Goal: Task Accomplishment & Management: Use online tool/utility

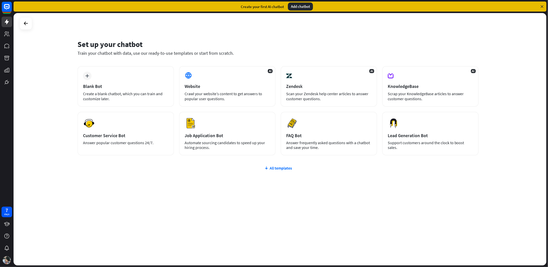
click at [542, 3] on div "Create your first AI chatbot Add chatbot" at bounding box center [280, 7] width 533 height 10
click at [539, 8] on div "Create your first AI chatbot Add chatbot" at bounding box center [280, 7] width 533 height 10
click at [541, 7] on icon at bounding box center [542, 6] width 5 height 5
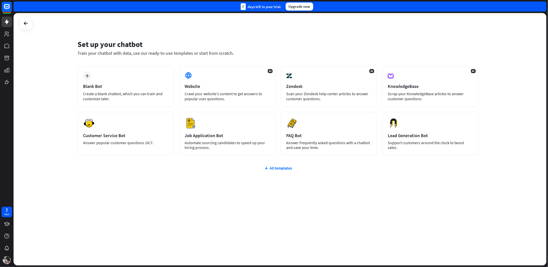
click at [543, 6] on div "7 days left in your trial. Upgrade now" at bounding box center [280, 7] width 533 height 10
click at [446, 88] on div "KnowledgeBase" at bounding box center [431, 86] width 86 height 6
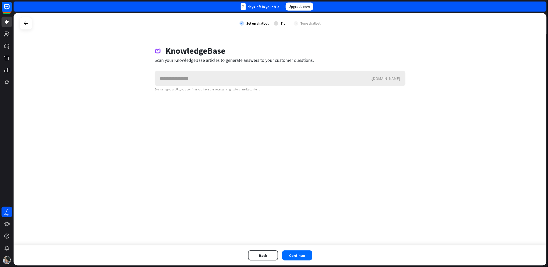
click at [236, 79] on input "text" at bounding box center [263, 78] width 216 height 15
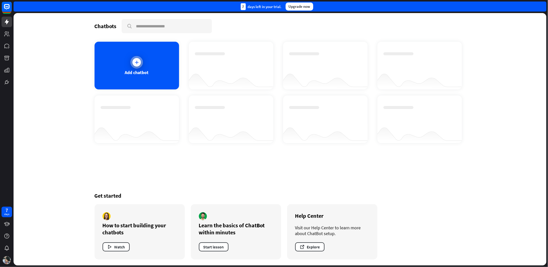
click at [135, 60] on icon at bounding box center [136, 62] width 5 height 5
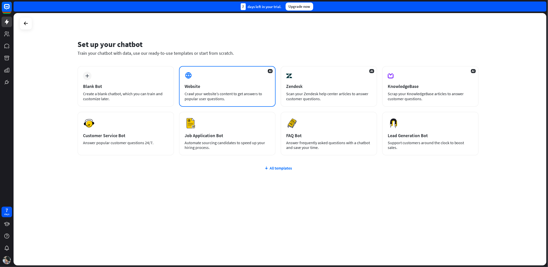
click at [194, 86] on div "Website" at bounding box center [228, 86] width 86 height 6
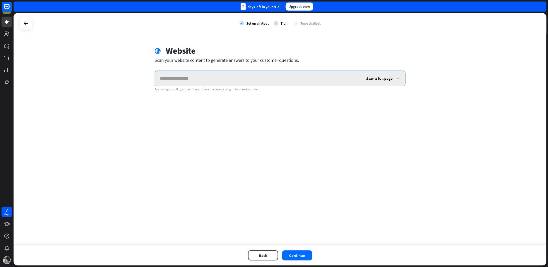
click at [245, 79] on input "text" at bounding box center [258, 78] width 207 height 15
click at [241, 80] on input "text" at bounding box center [258, 78] width 207 height 15
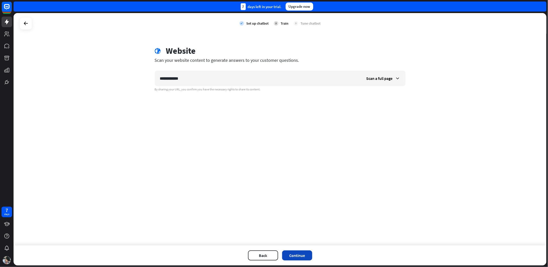
click at [299, 253] on button "Continue" at bounding box center [297, 255] width 30 height 10
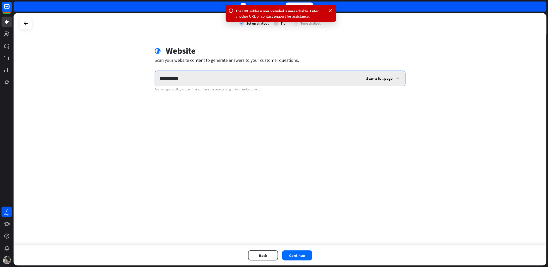
click at [243, 77] on input "**********" at bounding box center [258, 78] width 207 height 15
click at [288, 79] on input "**********" at bounding box center [258, 78] width 207 height 15
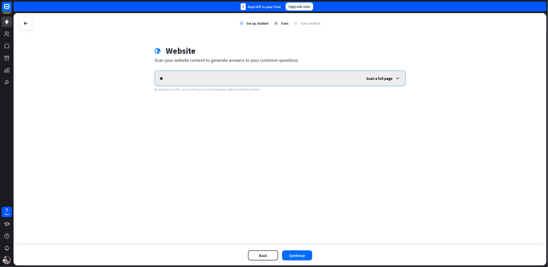
type input "*"
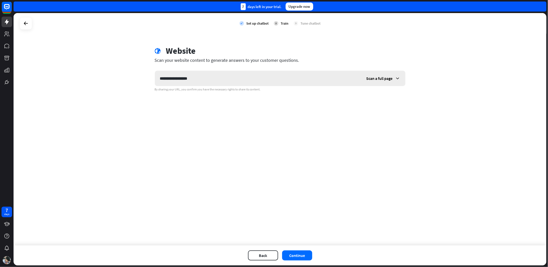
click at [372, 74] on div "Scan a full page" at bounding box center [384, 78] width 44 height 15
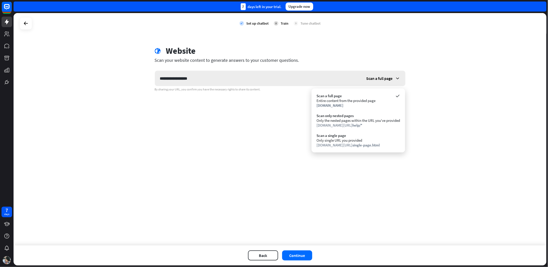
click at [373, 74] on div "Scan a full page" at bounding box center [384, 78] width 44 height 15
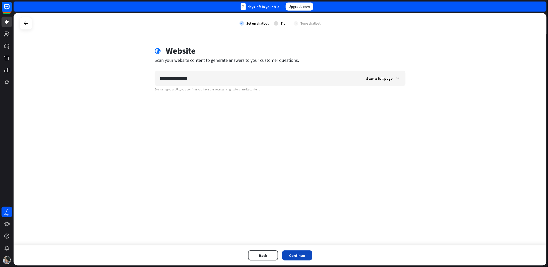
click at [310, 255] on button "Continue" at bounding box center [297, 255] width 30 height 10
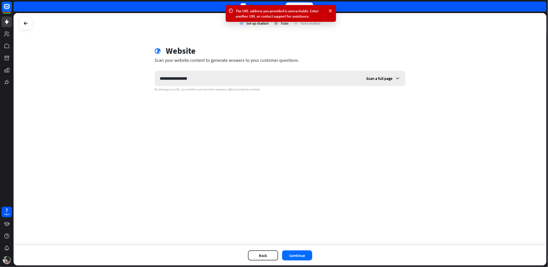
click at [380, 80] on span "Scan a full page" at bounding box center [380, 78] width 26 height 5
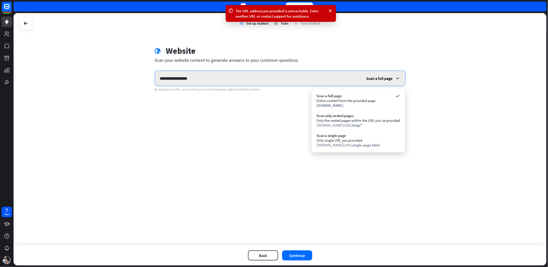
click at [188, 80] on input "**********" at bounding box center [258, 78] width 207 height 15
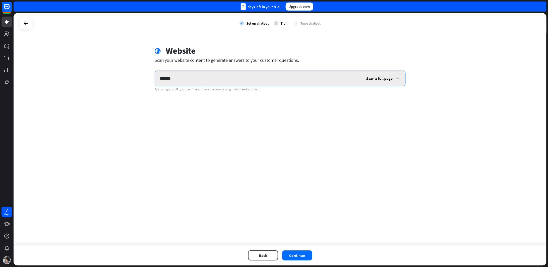
type input "*******"
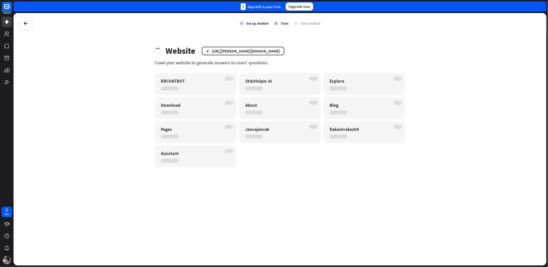
click at [157, 50] on div at bounding box center [158, 51] width 6 height 6
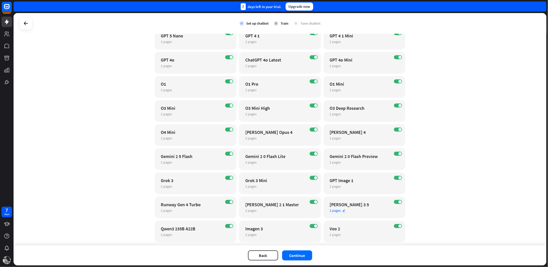
scroll to position [703, 0]
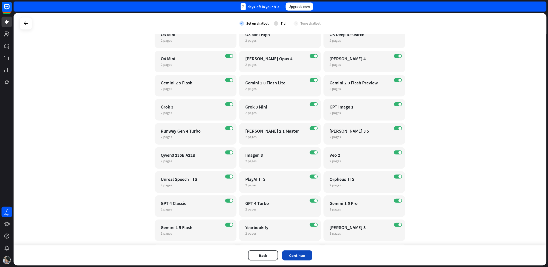
click at [301, 256] on button "Continue" at bounding box center [297, 255] width 30 height 10
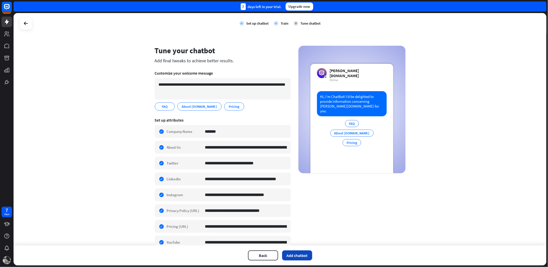
click at [299, 258] on button "Add chatbot" at bounding box center [297, 255] width 30 height 10
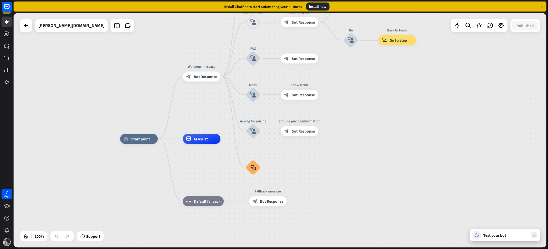
click at [542, 5] on icon at bounding box center [542, 6] width 5 height 5
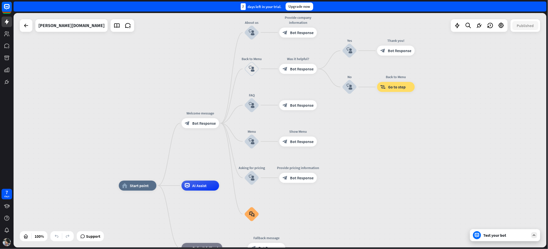
drag, startPoint x: 405, startPoint y: 76, endPoint x: 402, endPoint y: 125, distance: 50.0
click at [402, 125] on div "home_2 Start point Welcome message block_bot_response Bot Response About us blo…" at bounding box center [280, 130] width 533 height 235
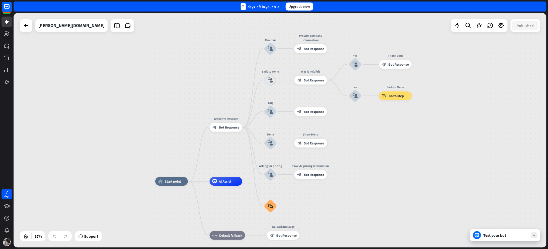
click at [536, 238] on div at bounding box center [535, 236] width 6 height 6
